Goal: Information Seeking & Learning: Check status

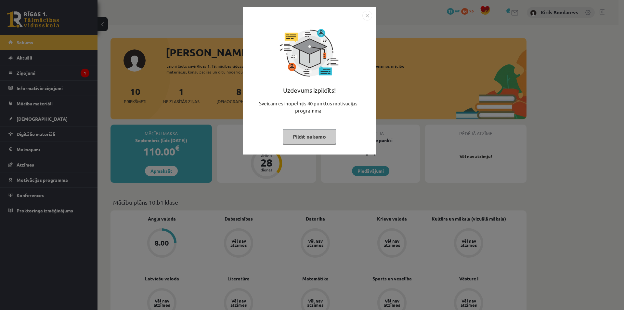
click at [297, 135] on button "Pildīt nākamo" at bounding box center [309, 136] width 53 height 15
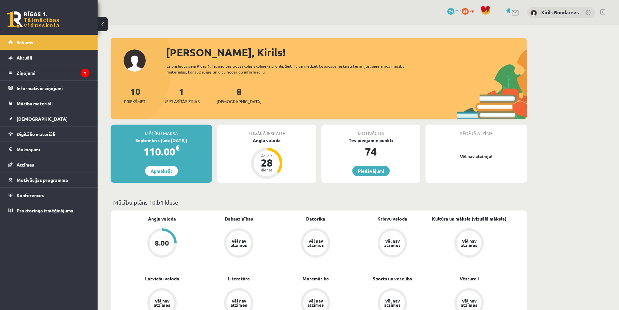
click at [169, 246] on div "8.00" at bounding box center [162, 242] width 25 height 25
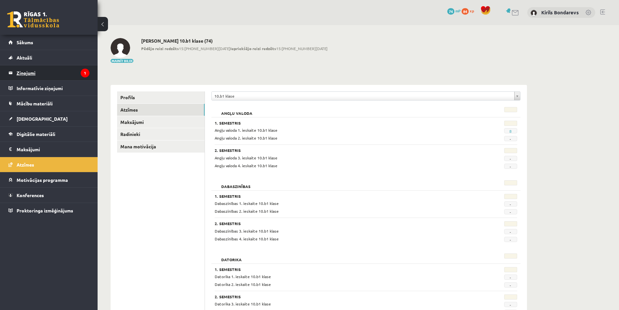
click at [43, 73] on legend "Ziņojumi 1" at bounding box center [53, 72] width 73 height 15
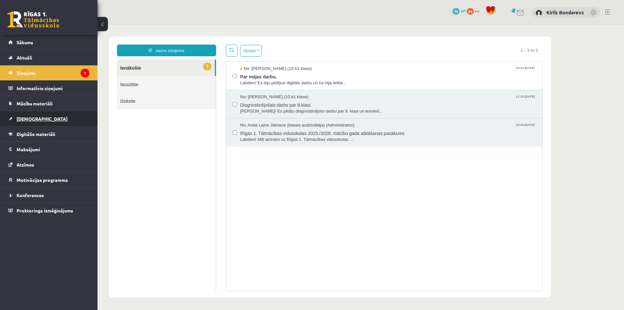
click at [27, 118] on span "[DEMOGRAPHIC_DATA]" at bounding box center [42, 119] width 51 height 6
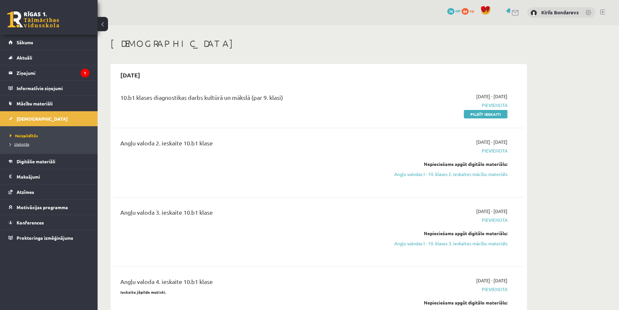
click at [26, 145] on span "Izlabotās" at bounding box center [20, 143] width 20 height 5
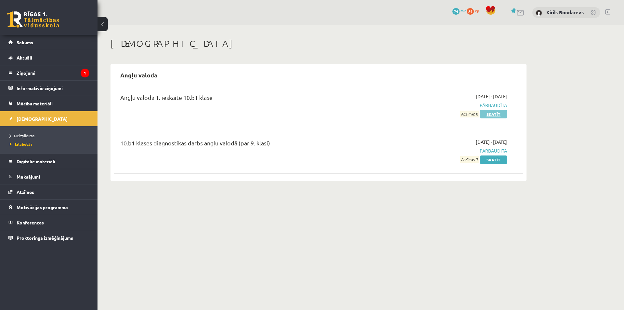
click at [488, 113] on link "Skatīt" at bounding box center [493, 114] width 27 height 8
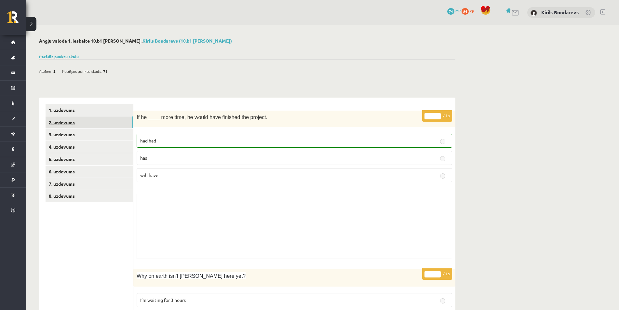
click at [73, 124] on link "2. uzdevums" at bounding box center [89, 122] width 87 height 12
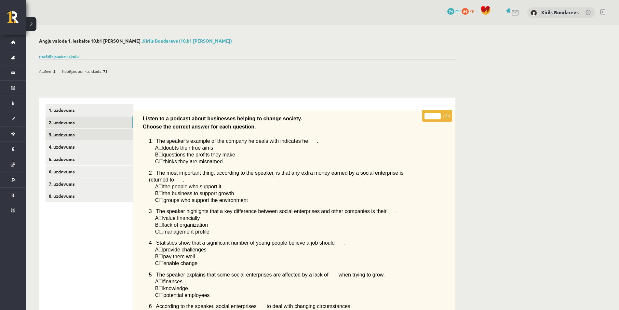
click at [78, 135] on link "3. uzdevums" at bounding box center [89, 134] width 87 height 12
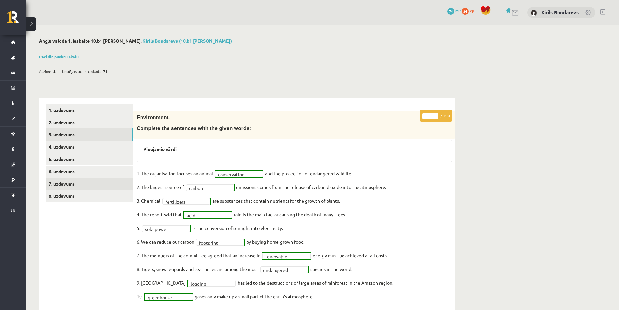
scroll to position [33, 0]
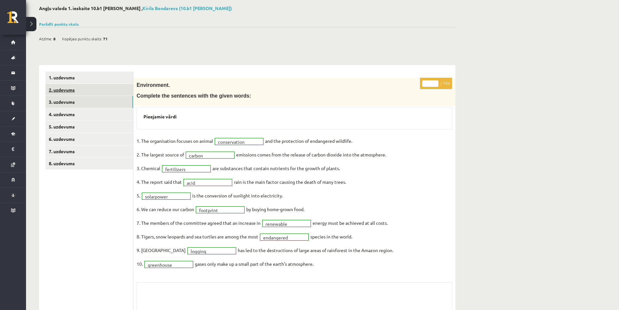
click at [66, 89] on link "2. uzdevums" at bounding box center [89, 90] width 87 height 12
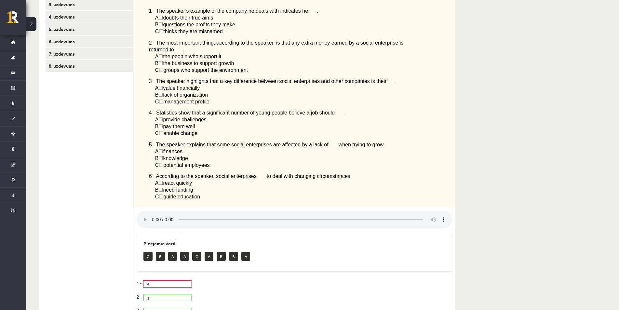
scroll to position [260, 0]
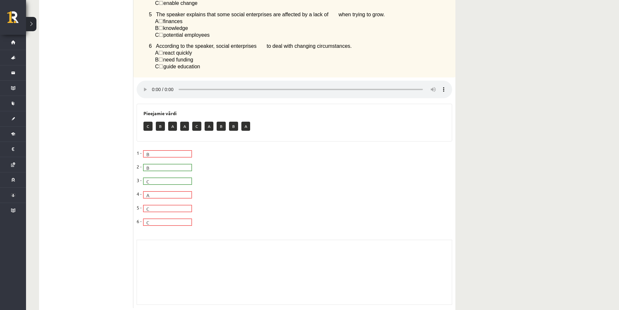
drag, startPoint x: 158, startPoint y: 189, endPoint x: 151, endPoint y: 189, distance: 6.8
click at [172, 122] on p "A" at bounding box center [172, 126] width 9 height 9
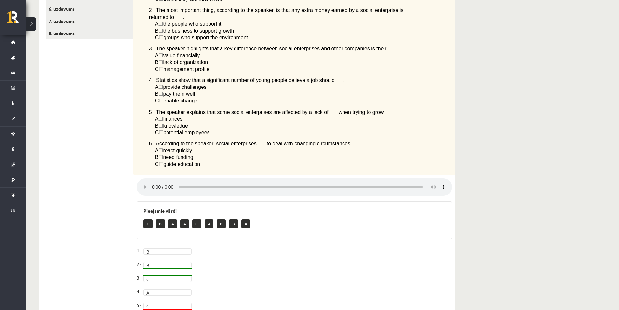
click at [162, 116] on span "☐" at bounding box center [160, 119] width 5 height 6
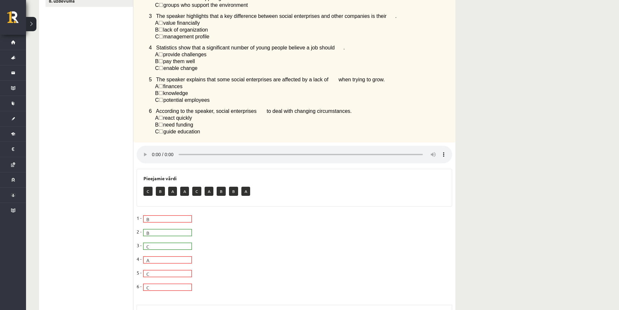
scroll to position [0, 0]
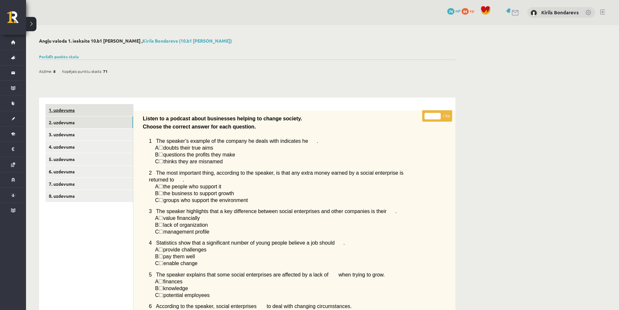
click at [76, 111] on link "1. uzdevums" at bounding box center [89, 110] width 87 height 12
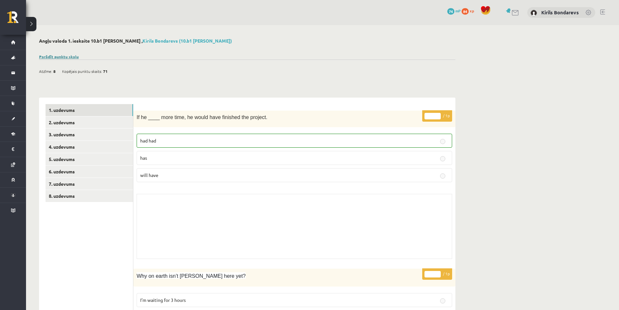
click at [55, 58] on link "Parādīt punktu skalu" at bounding box center [59, 56] width 40 height 5
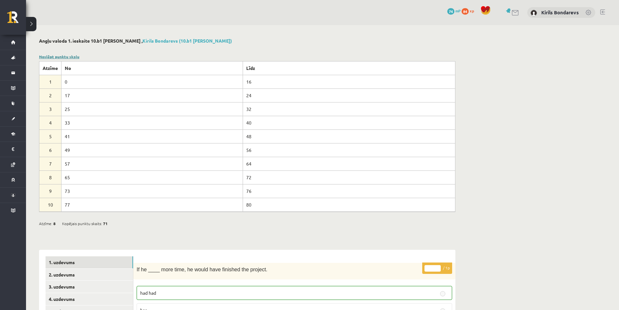
click at [55, 58] on link "Noslēpt punktu skalu" at bounding box center [59, 56] width 40 height 5
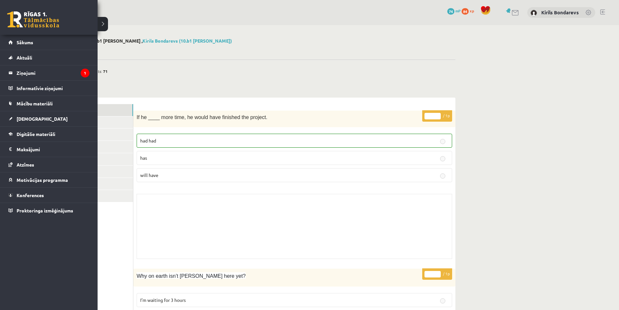
click at [19, 15] on link at bounding box center [33, 19] width 52 height 16
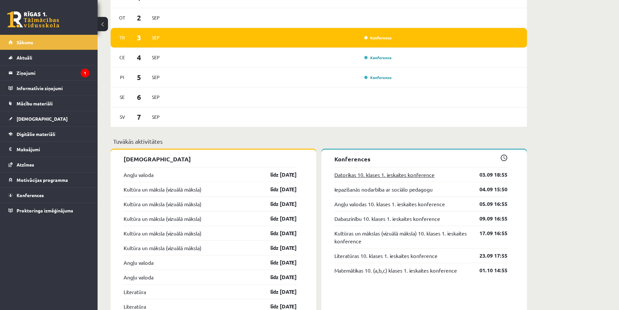
scroll to position [423, 0]
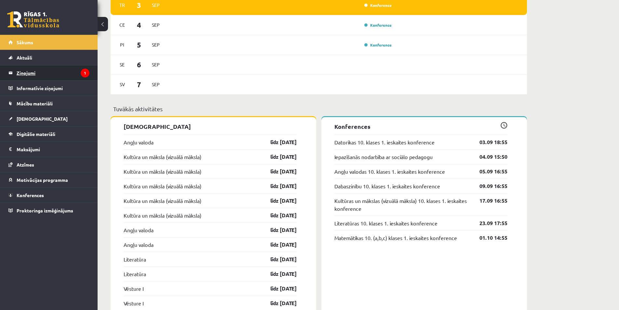
click at [43, 73] on legend "Ziņojumi 1" at bounding box center [53, 72] width 73 height 15
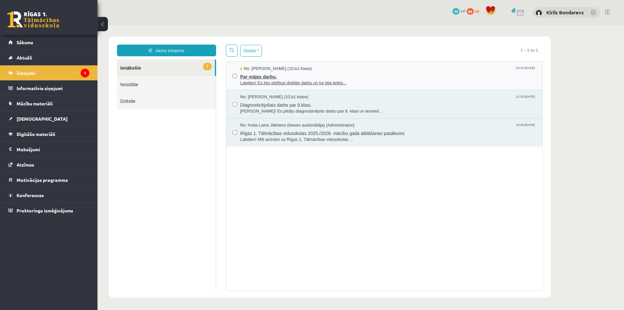
click at [257, 78] on span "Par mājas darbu." at bounding box center [388, 76] width 296 height 8
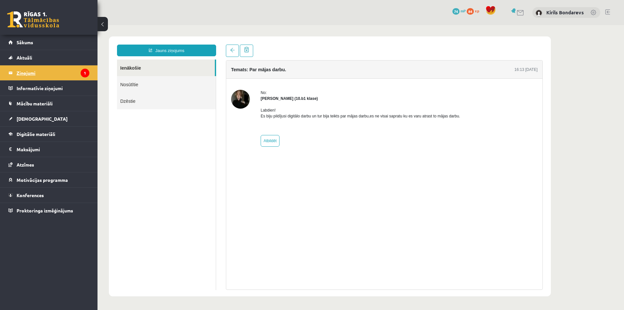
click at [53, 72] on legend "Ziņojumi 1" at bounding box center [53, 72] width 73 height 15
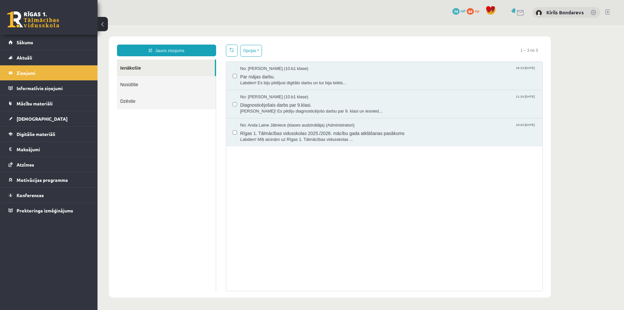
click at [10, 10] on div "0 Dāvanas 74 mP 84 xp" at bounding box center [49, 17] width 98 height 35
click at [13, 21] on link at bounding box center [33, 19] width 52 height 16
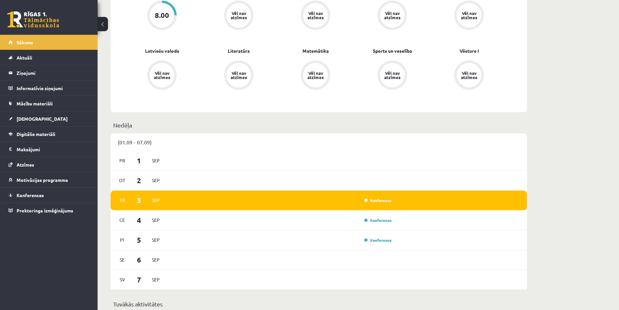
scroll to position [325, 0]
